Goal: Task Accomplishment & Management: Complete application form

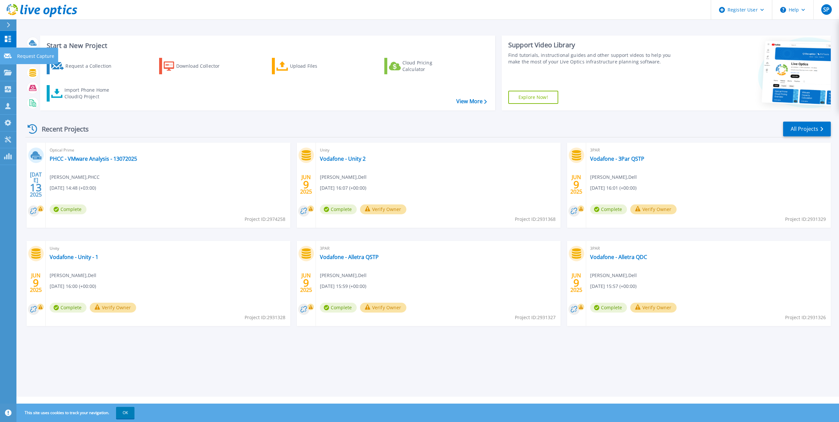
click at [25, 53] on p "Request Capture" at bounding box center [35, 56] width 37 height 17
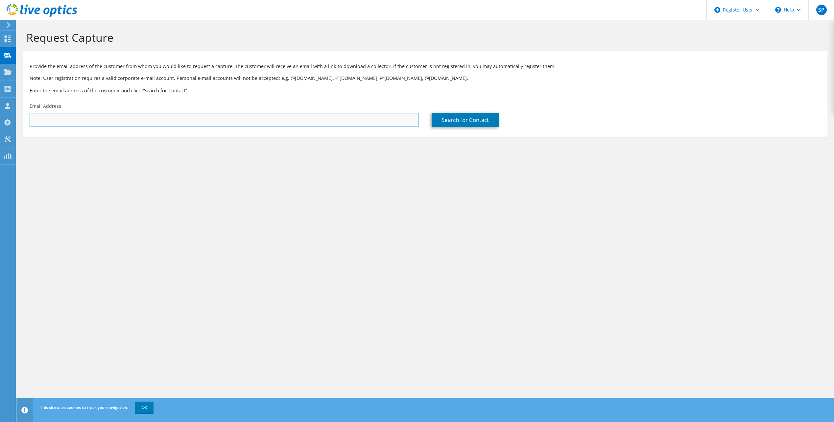
click at [267, 119] on input "text" at bounding box center [224, 120] width 389 height 14
paste input "Lakshmanb@GRSIA.GOV.QA"
type input "Lakshmanb@GRSIA.GOV.QA"
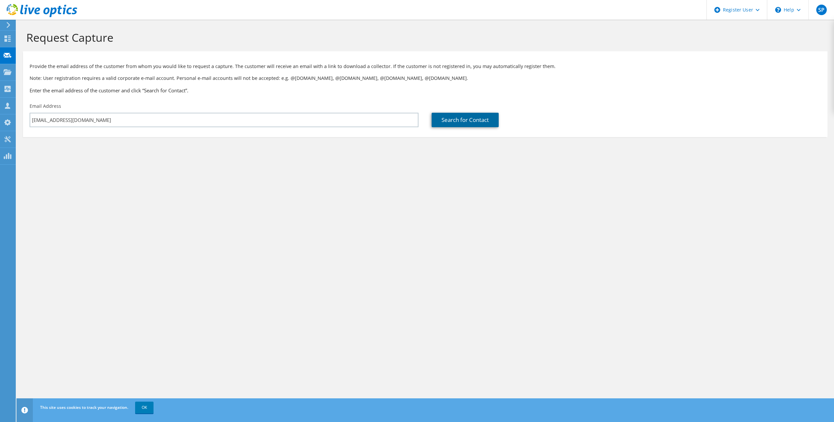
click at [469, 121] on link "Search for Contact" at bounding box center [465, 120] width 67 height 14
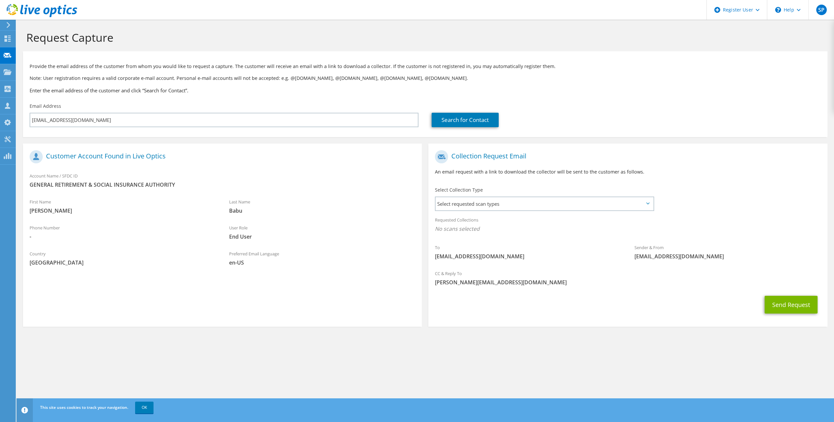
click at [647, 203] on icon at bounding box center [648, 204] width 3 height 2
click at [633, 204] on span "Select requested scan types" at bounding box center [544, 203] width 217 height 13
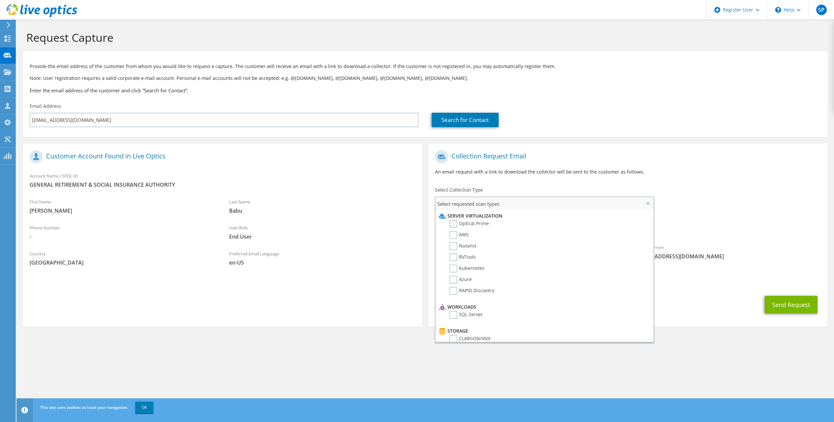
click at [452, 223] on label "Optical Prime" at bounding box center [469, 224] width 39 height 8
click at [0, 0] on input "Optical Prime" at bounding box center [0, 0] width 0 height 0
click at [454, 295] on label "Data Domain" at bounding box center [469, 296] width 38 height 8
click at [0, 0] on input "Data Domain" at bounding box center [0, 0] width 0 height 0
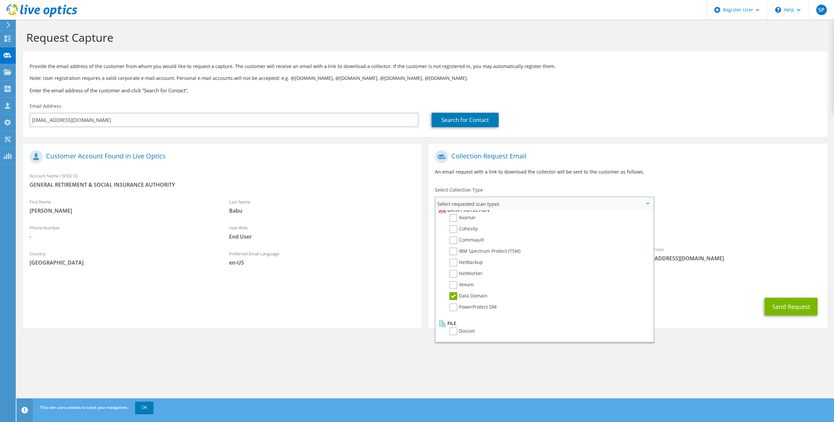
click at [453, 298] on label "Data Domain" at bounding box center [469, 296] width 38 height 8
click at [0, 0] on input "Data Domain" at bounding box center [0, 0] width 0 height 0
click at [672, 292] on div "CC & Reply To Stefano.Panigada@dell.com" at bounding box center [628, 282] width 399 height 26
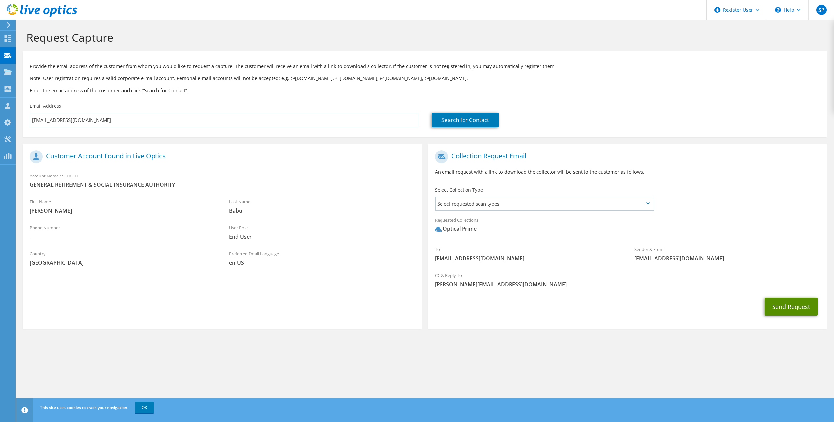
click at [794, 305] on button "Send Request" at bounding box center [791, 307] width 53 height 18
